Goal: Navigation & Orientation: Find specific page/section

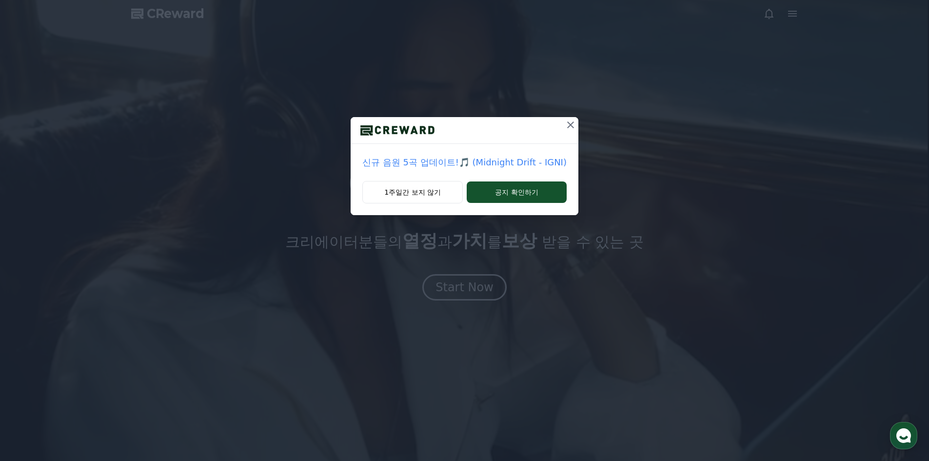
click at [569, 126] on icon at bounding box center [570, 124] width 7 height 7
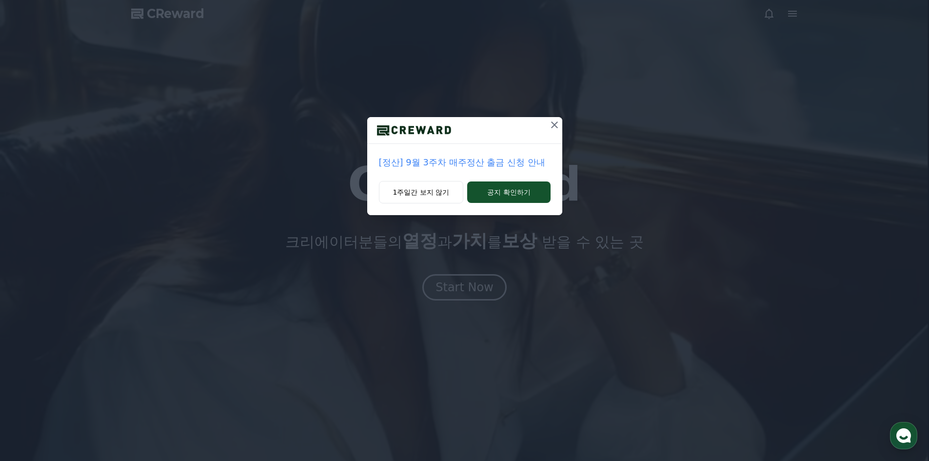
click at [557, 127] on icon at bounding box center [554, 124] width 7 height 7
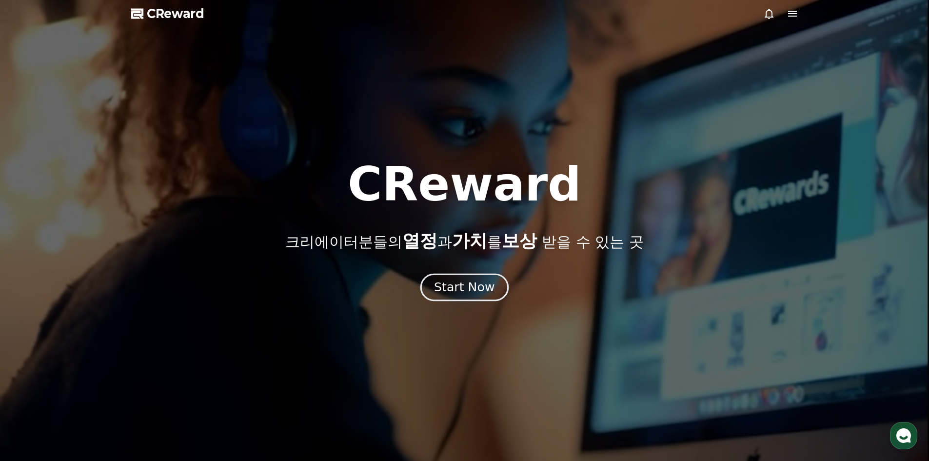
click at [461, 289] on div "Start Now" at bounding box center [464, 287] width 60 height 17
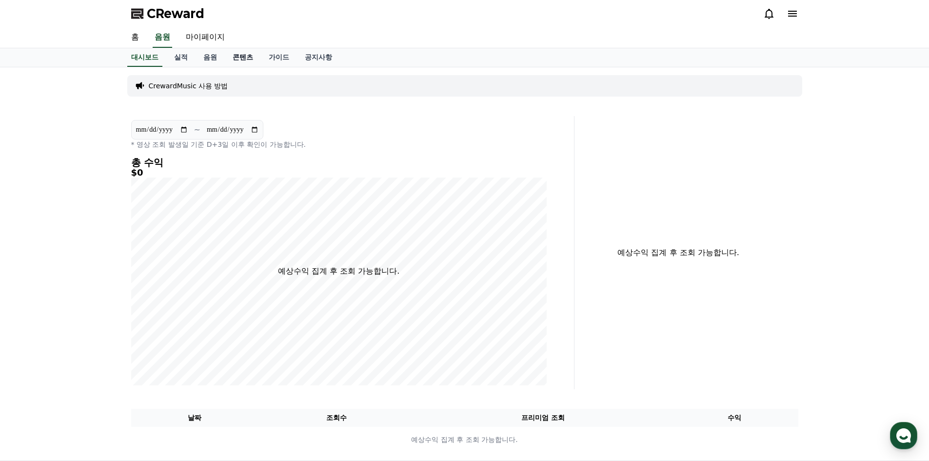
click at [242, 54] on link "콘텐츠" at bounding box center [243, 57] width 36 height 19
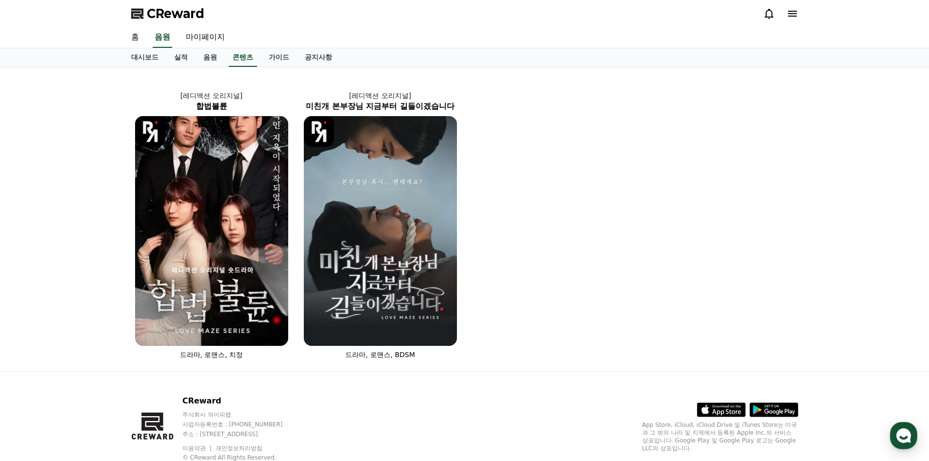
click at [136, 40] on link "홈" at bounding box center [134, 37] width 23 height 20
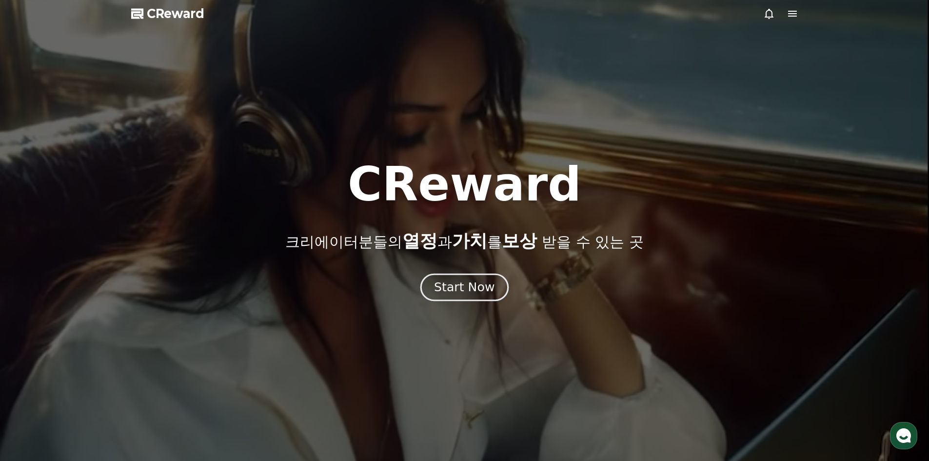
click at [472, 290] on div "Start Now" at bounding box center [464, 287] width 60 height 17
